Goal: Information Seeking & Learning: Learn about a topic

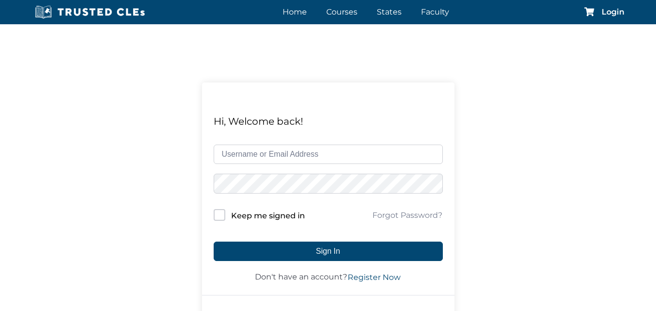
click at [302, 159] on input "text" at bounding box center [328, 154] width 229 height 19
type input "mlcorvani"
click at [214, 242] on button "Sign In" at bounding box center [328, 251] width 229 height 19
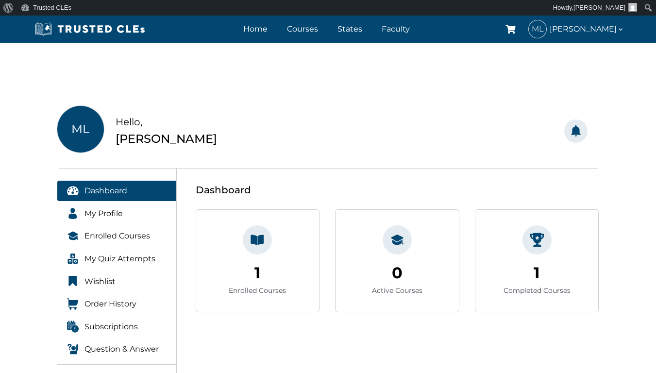
drag, startPoint x: 302, startPoint y: 275, endPoint x: 286, endPoint y: 218, distance: 58.7
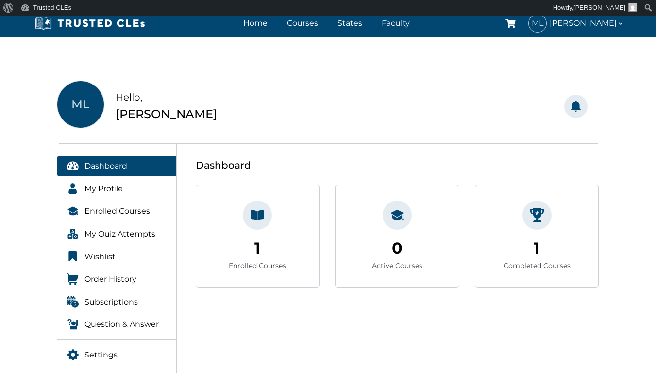
scroll to position [49, 0]
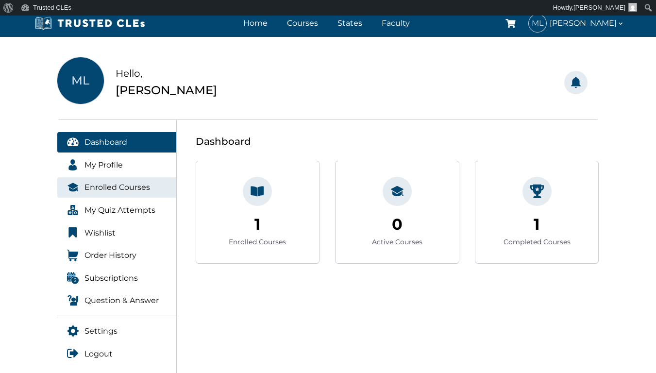
click at [131, 190] on span "Enrolled Courses" at bounding box center [117, 187] width 66 height 13
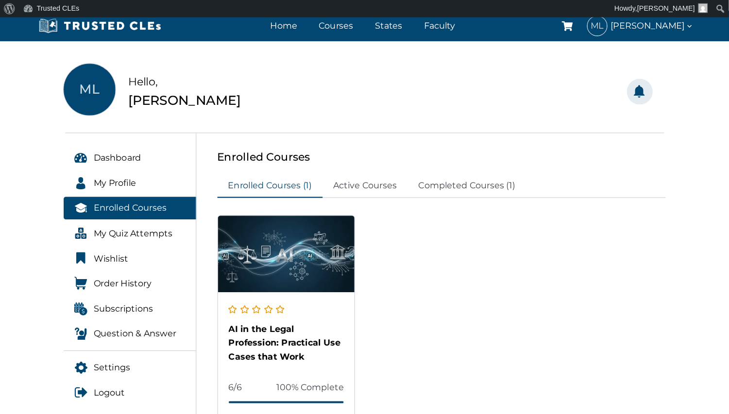
scroll to position [97, 0]
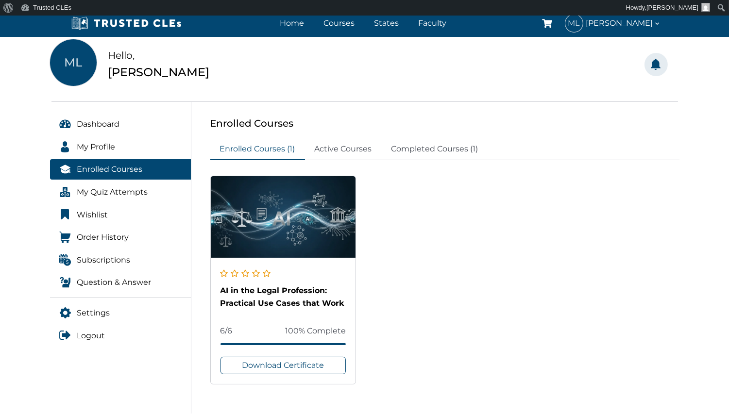
drag, startPoint x: 383, startPoint y: 252, endPoint x: 423, endPoint y: 253, distance: 40.8
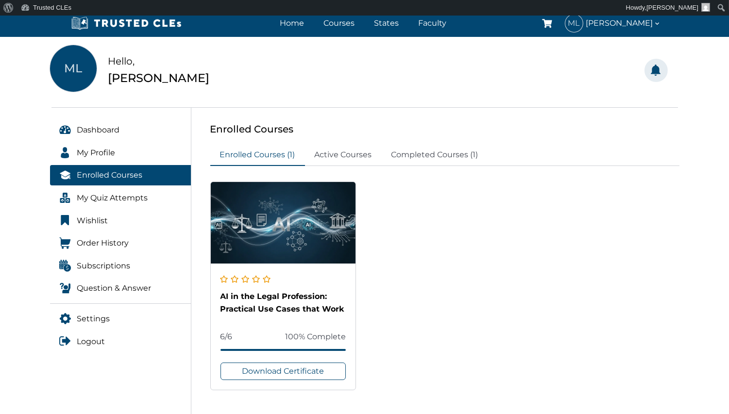
drag, startPoint x: 423, startPoint y: 253, endPoint x: 421, endPoint y: 266, distance: 12.8
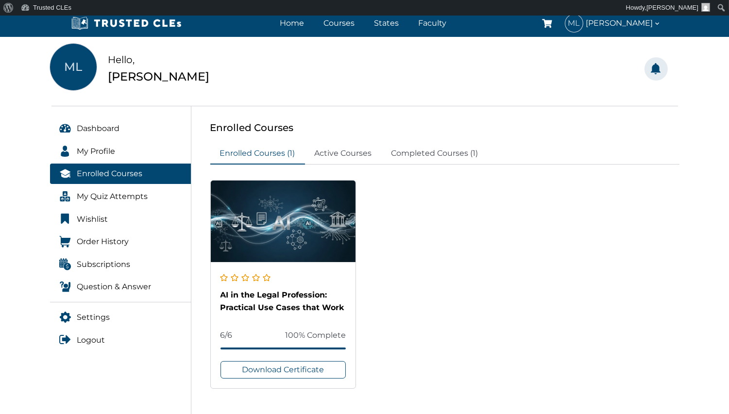
click at [177, 81] on div "Mariano Lione" at bounding box center [158, 76] width 101 height 18
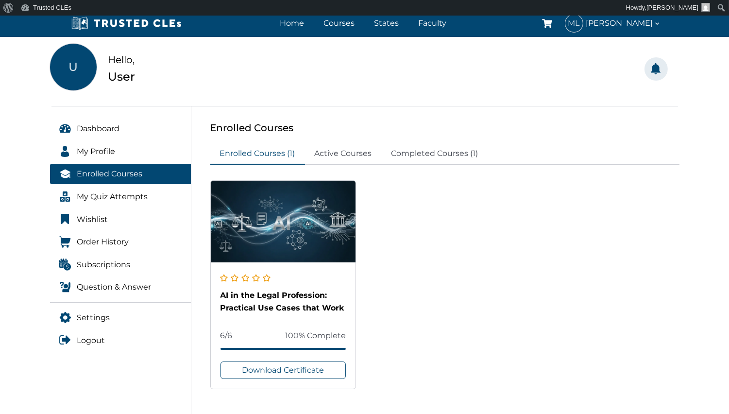
click at [0, 197] on div "U Hello, User Notifications Mark as Read Mark as Unread No Notifications Yet St…" at bounding box center [364, 230] width 729 height 423
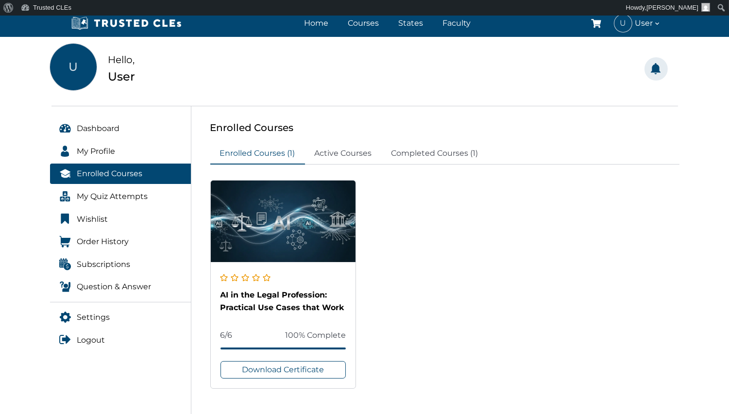
click at [0, 195] on div "U Hello, User Notifications Mark as Read Mark as Unread No Notifications Yet St…" at bounding box center [364, 230] width 729 height 423
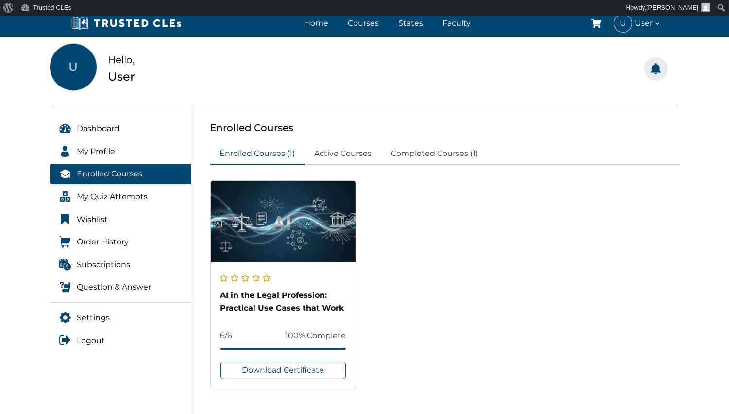
click at [407, 283] on div "AI in the Legal Profession: Practical Use Cases that Work 6/6 100% Complete Dow…" at bounding box center [444, 284] width 469 height 209
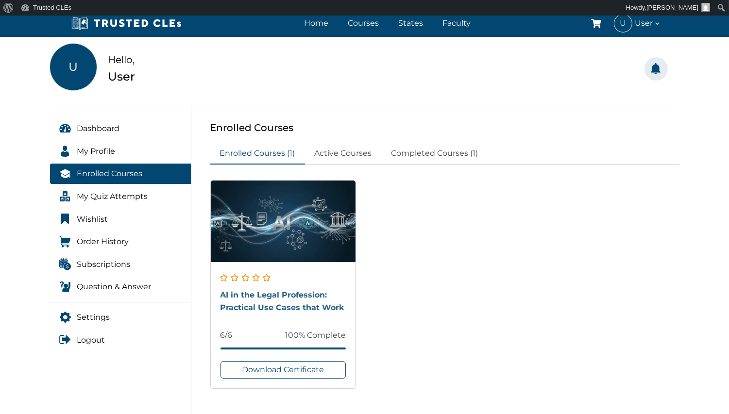
click at [267, 303] on link "AI in the Legal Profession: Practical Use Cases that Work" at bounding box center [282, 301] width 124 height 22
